Goal: Obtain resource: Download file/media

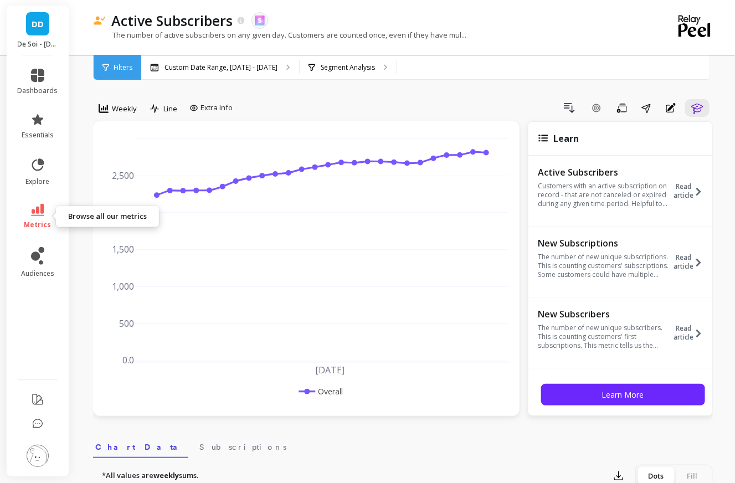
click at [32, 220] on span "metrics" at bounding box center [37, 224] width 27 height 9
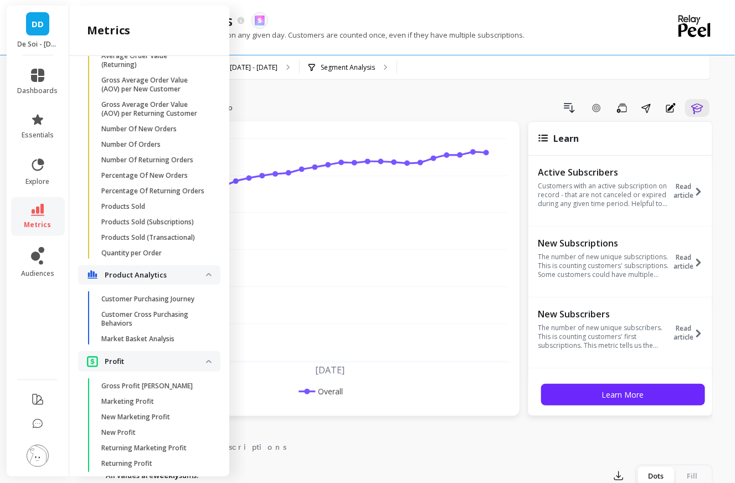
scroll to position [1948, 0]
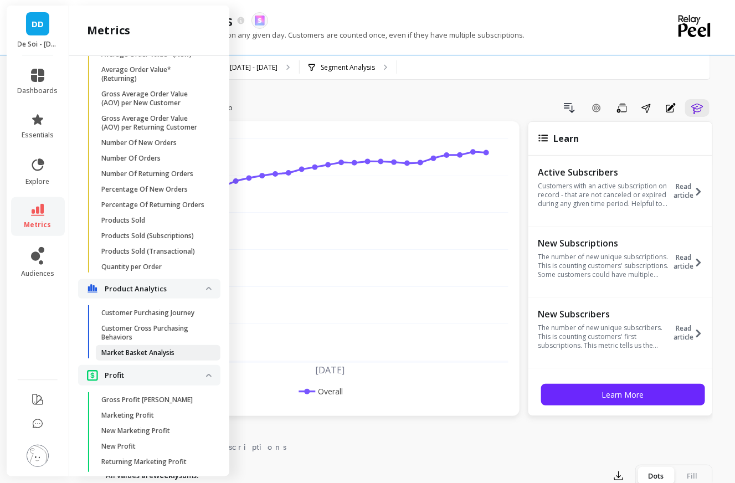
click at [140, 353] on p "Market Basket Analysis" at bounding box center [137, 352] width 73 height 9
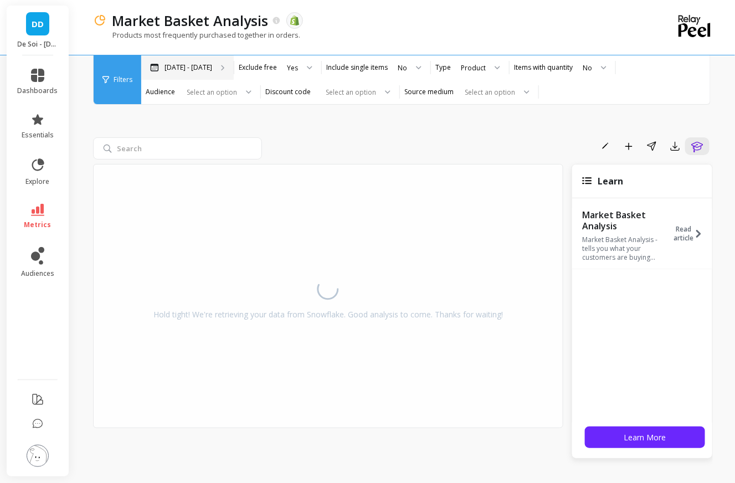
click at [180, 67] on p "[DATE] - [DATE]" at bounding box center [189, 67] width 48 height 9
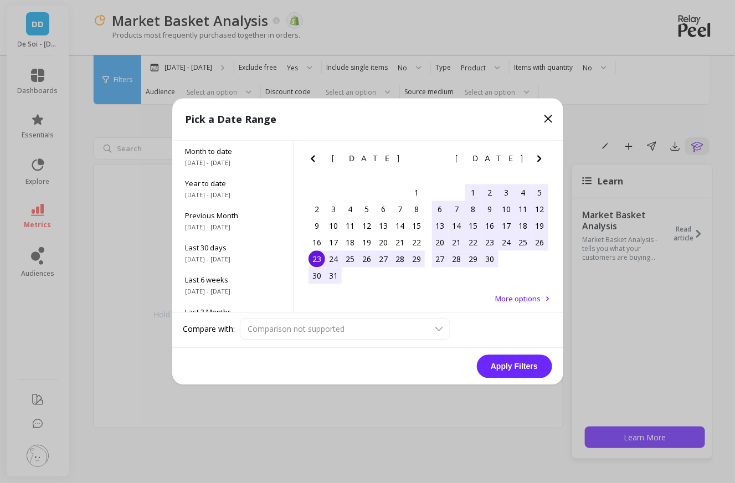
click at [314, 148] on div "[DATE] Su Mo Tu We Th Fr Sa" at bounding box center [367, 161] width 124 height 40
click at [313, 157] on icon "Previous Month" at bounding box center [313, 159] width 4 height 7
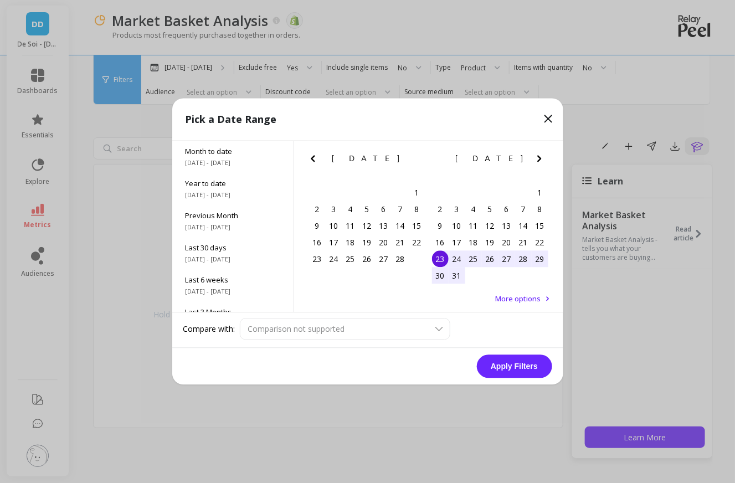
click at [313, 157] on icon "Previous Month" at bounding box center [313, 159] width 4 height 7
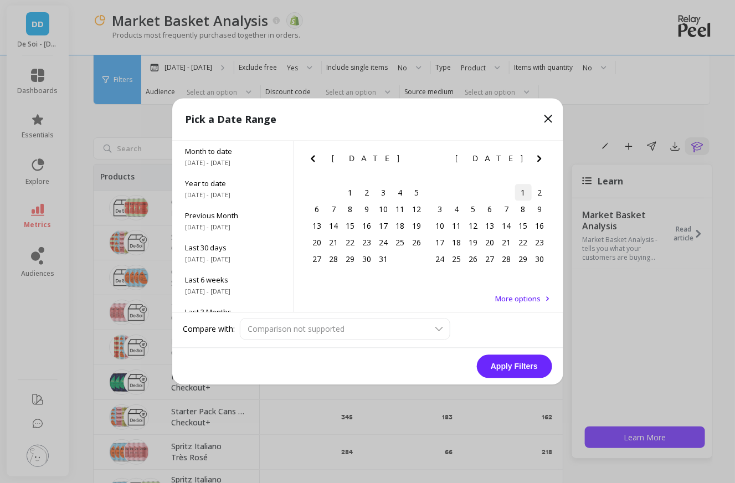
click at [522, 196] on div "1" at bounding box center [523, 192] width 17 height 17
click at [543, 159] on icon "Next Month" at bounding box center [539, 158] width 13 height 13
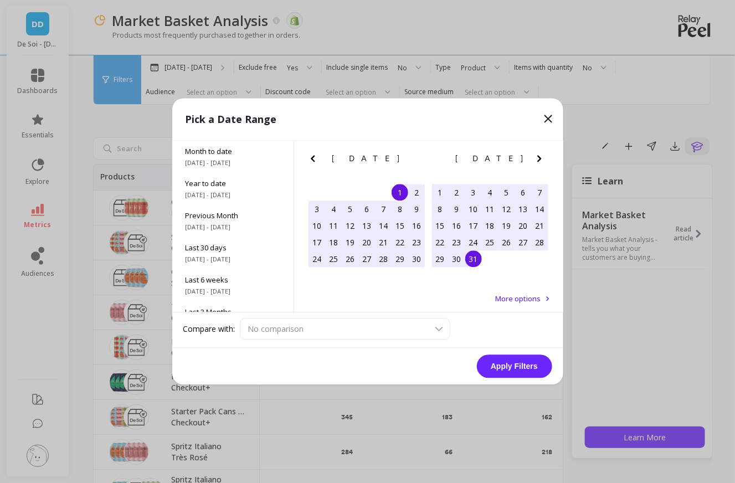
click at [473, 262] on div "31" at bounding box center [473, 259] width 17 height 17
click at [513, 369] on button "Apply Filters" at bounding box center [514, 366] width 75 height 23
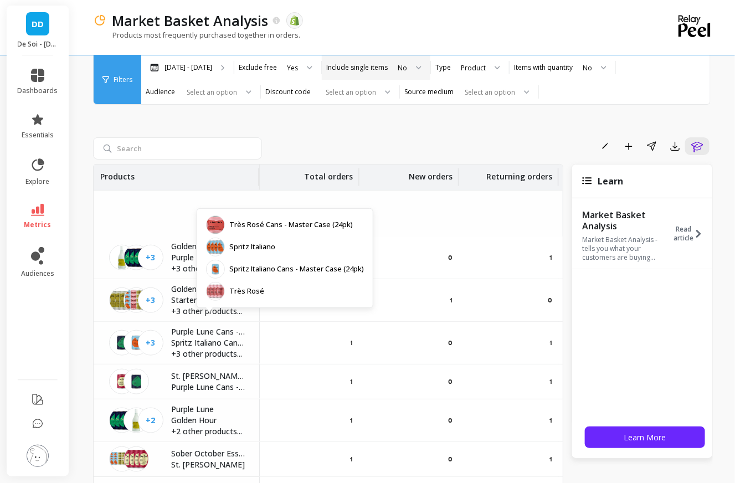
scroll to position [6583, 0]
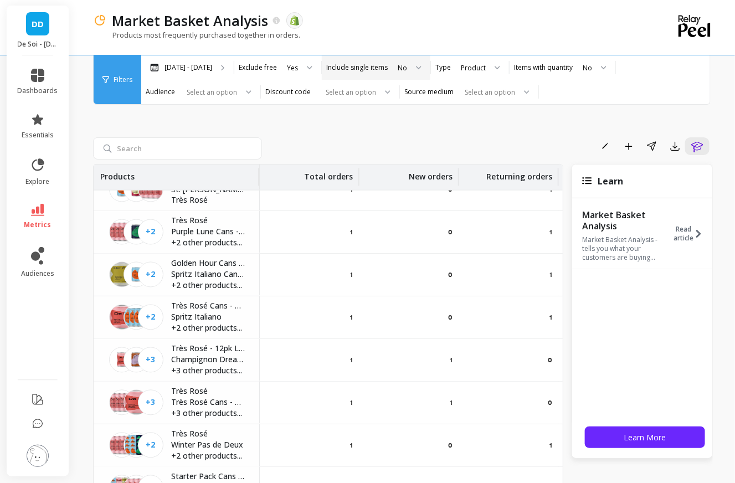
click at [380, 69] on label "Include single items" at bounding box center [356, 67] width 61 height 9
drag, startPoint x: 384, startPoint y: 148, endPoint x: 412, endPoint y: 66, distance: 85.8
click at [384, 148] on div "Rename Add to Dashboard Share Export Learn" at bounding box center [489, 146] width 446 height 18
click at [408, 66] on div at bounding box center [414, 67] width 13 height 24
click at [416, 66] on icon at bounding box center [419, 68] width 6 height 4
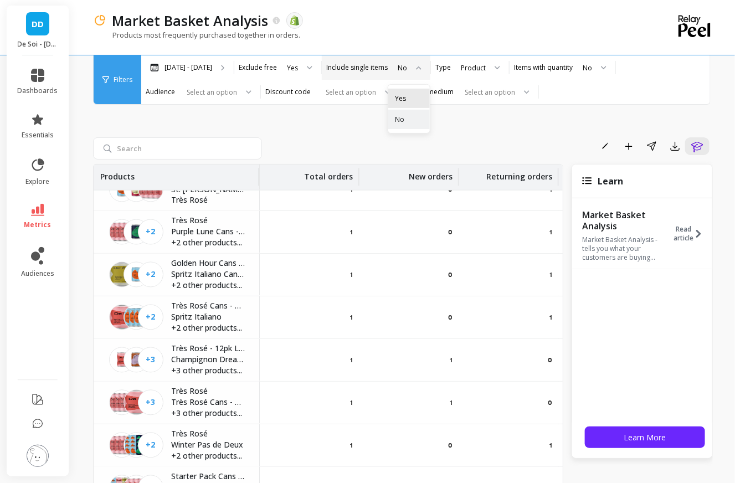
click at [396, 101] on div "Yes" at bounding box center [409, 98] width 28 height 11
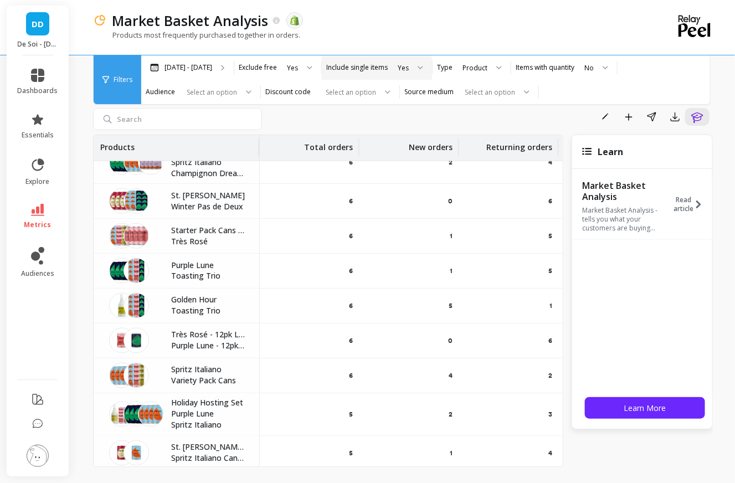
scroll to position [32, 0]
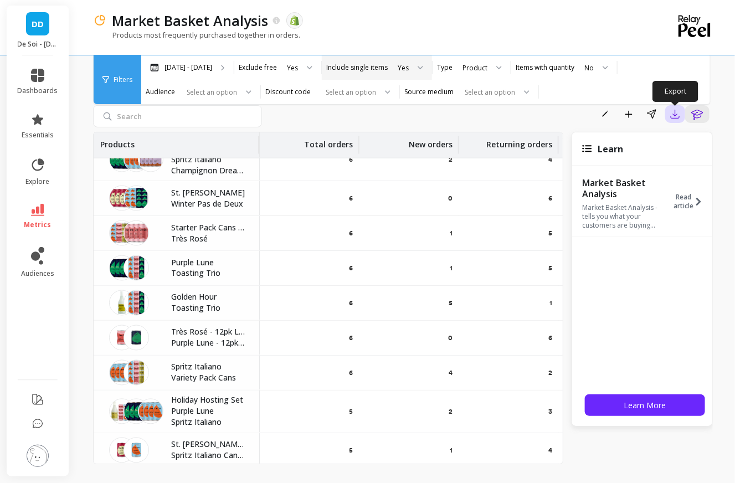
click at [680, 121] on button "button" at bounding box center [675, 114] width 20 height 18
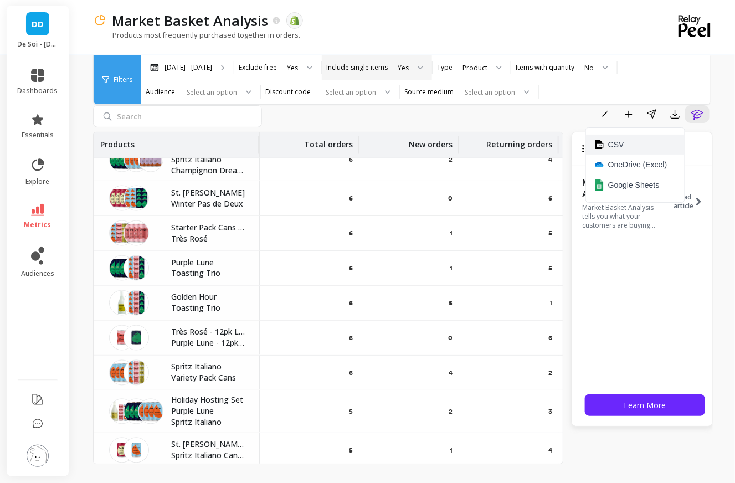
click at [618, 143] on span "CSV" at bounding box center [616, 144] width 16 height 11
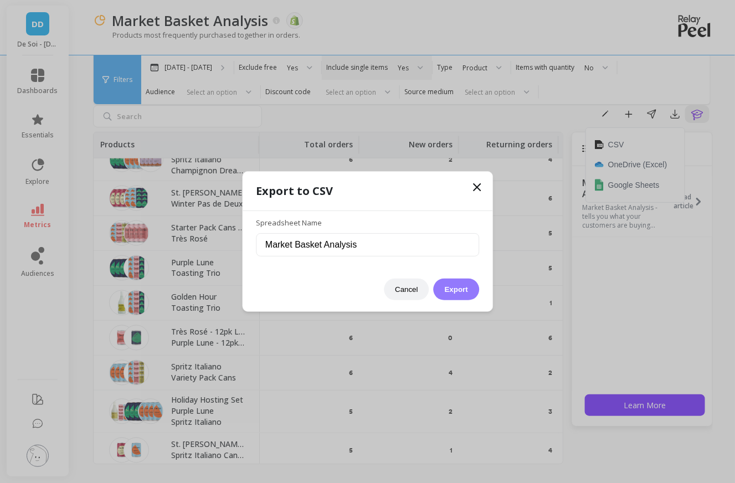
click at [458, 291] on button "Export" at bounding box center [456, 290] width 45 height 22
